Goal: Task Accomplishment & Management: Manage account settings

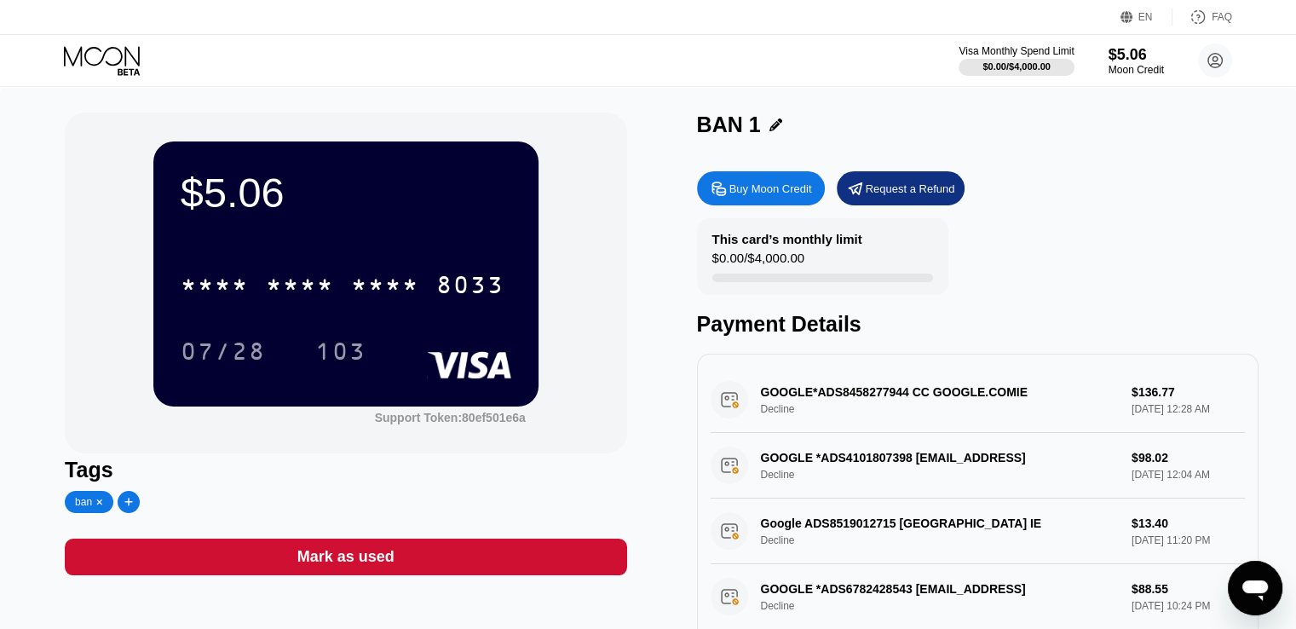
click at [126, 53] on icon at bounding box center [102, 56] width 76 height 20
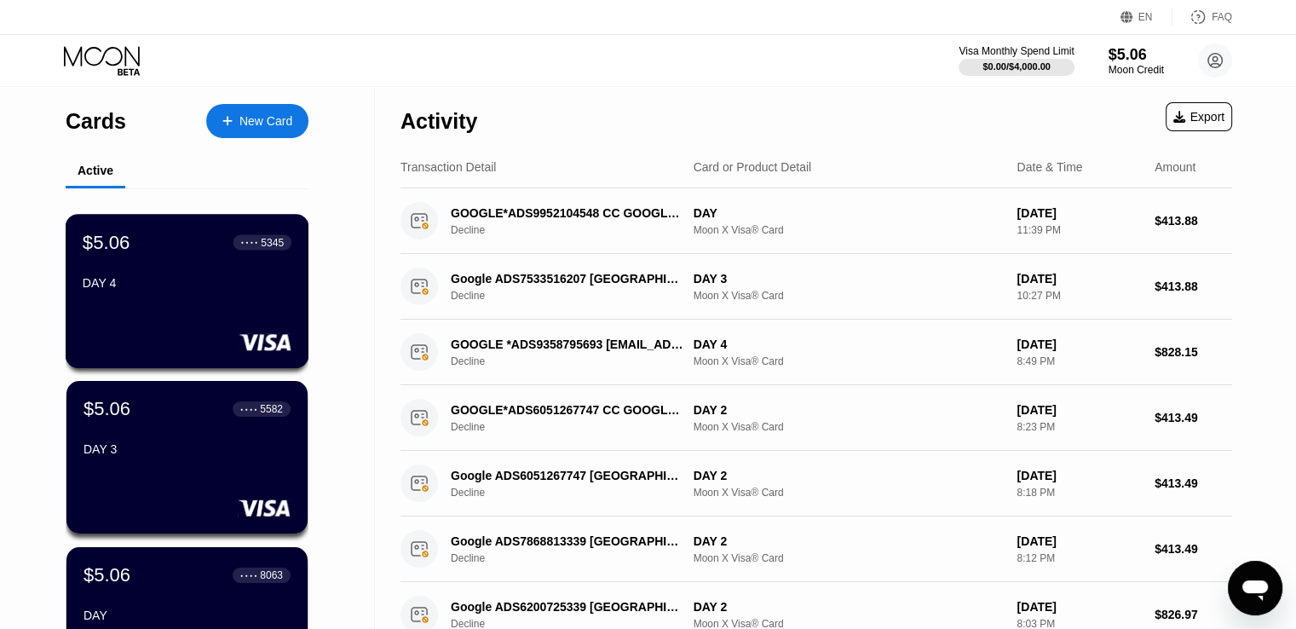
click at [236, 304] on div "$5.06 ● ● ● ● 5345 DAY 4" at bounding box center [188, 291] width 244 height 154
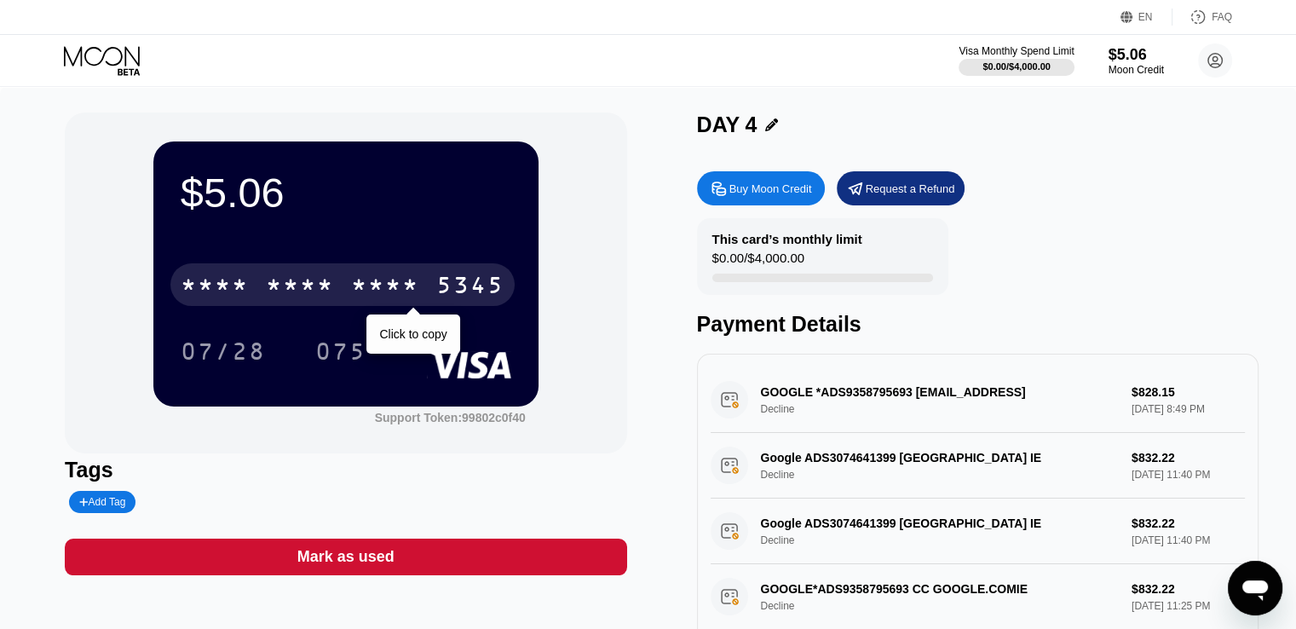
click at [413, 286] on div "* * * *" at bounding box center [385, 286] width 68 height 27
